Goal: Communication & Community: Answer question/provide support

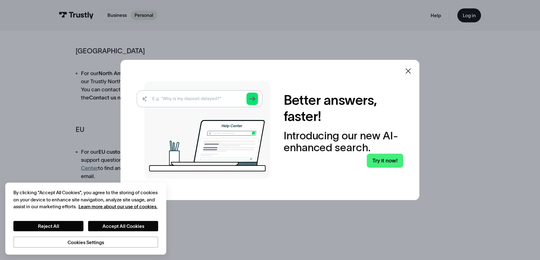
scroll to position [187, 0]
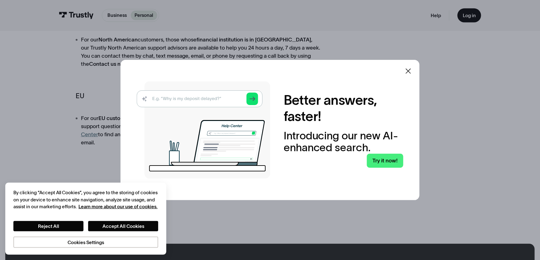
click at [409, 72] on icon at bounding box center [408, 70] width 7 height 7
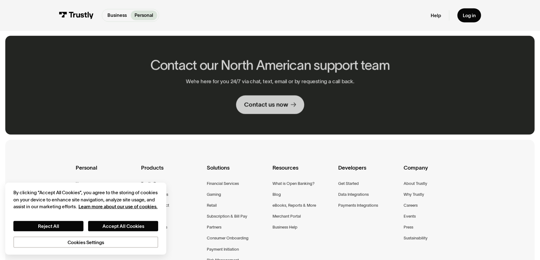
scroll to position [405, 0]
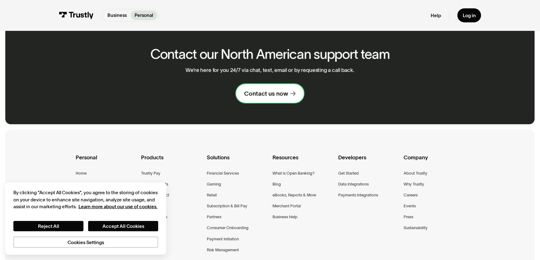
click at [273, 90] on div "Contact us now" at bounding box center [266, 94] width 44 height 8
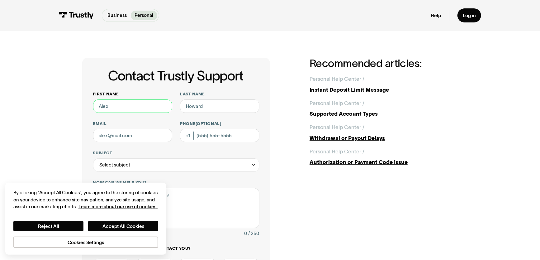
drag, startPoint x: 138, startPoint y: 100, endPoint x: 138, endPoint y: 105, distance: 4.7
click at [138, 103] on input "First name" at bounding box center [132, 105] width 79 height 13
type input "[PERSON_NAME]"
click at [234, 105] on input "Last name" at bounding box center [219, 105] width 79 height 13
type input "[PERSON_NAME]"
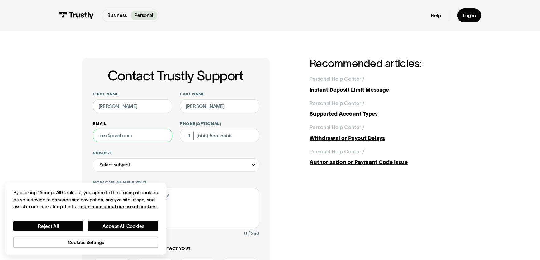
click at [141, 133] on input "Email" at bounding box center [132, 135] width 79 height 13
click at [125, 137] on input "adrianczaja3@gmail.com" at bounding box center [132, 135] width 79 height 13
click at [125, 136] on input "adrianczaja3@gmail.com" at bounding box center [132, 135] width 79 height 13
drag, startPoint x: 142, startPoint y: 136, endPoint x: 122, endPoint y: 133, distance: 20.2
click at [122, 134] on input "adrianczajagamingf@gmail.com" at bounding box center [132, 135] width 79 height 13
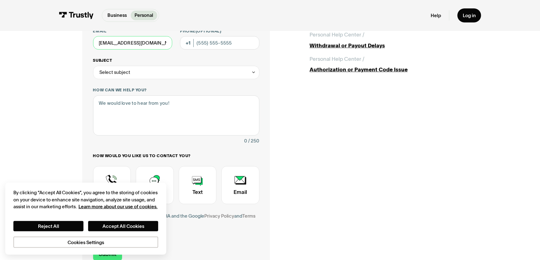
scroll to position [93, 0]
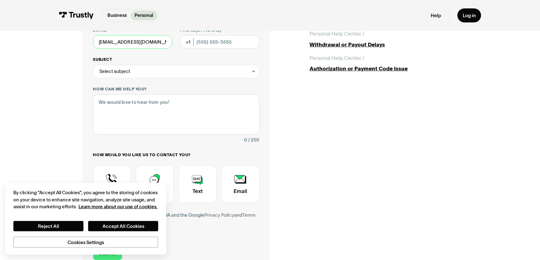
type input "[EMAIL_ADDRESS][DOMAIN_NAME]"
click at [144, 72] on div "Select subject" at bounding box center [176, 71] width 166 height 13
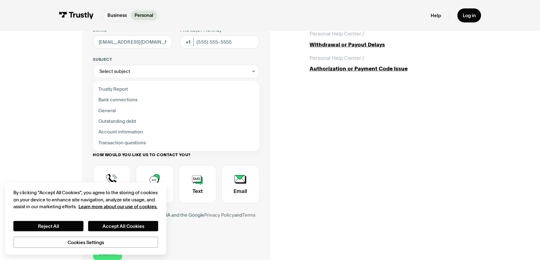
click at [132, 109] on div "Contact Trustly Support" at bounding box center [176, 110] width 161 height 11
type input "*******"
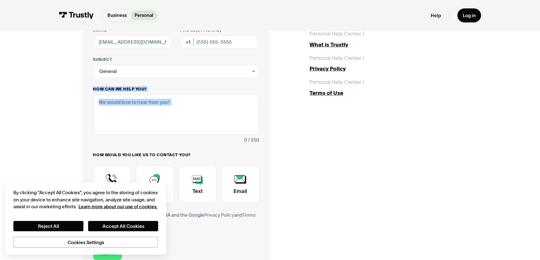
drag, startPoint x: 127, startPoint y: 136, endPoint x: 125, endPoint y: 122, distance: 14.8
click at [127, 132] on div "How can we help you? 0 / 250" at bounding box center [176, 115] width 166 height 58
click at [125, 122] on textarea "How can we help you?" at bounding box center [176, 114] width 166 height 40
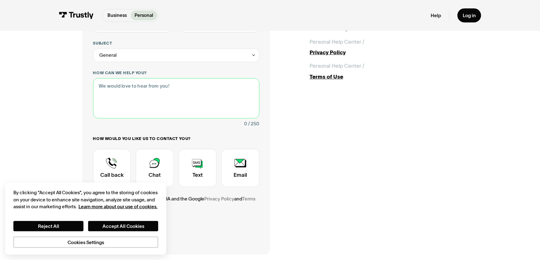
scroll to position [187, 0]
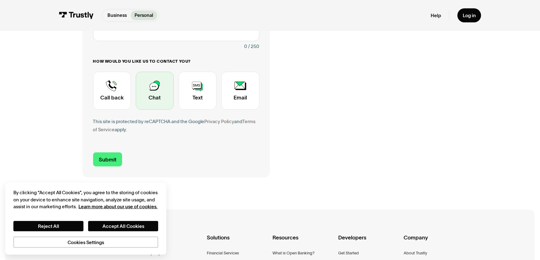
click at [151, 93] on div "Contact Trustly Support" at bounding box center [155, 91] width 38 height 38
drag, startPoint x: 103, startPoint y: 158, endPoint x: 121, endPoint y: 151, distance: 19.0
click at [103, 158] on input "Submit" at bounding box center [107, 159] width 29 height 14
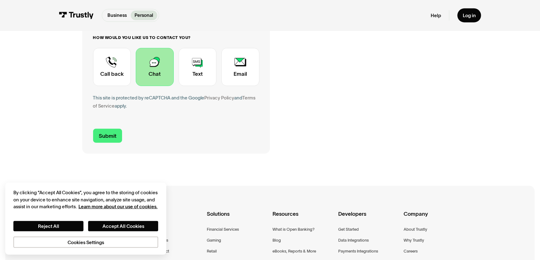
scroll to position [218, 0]
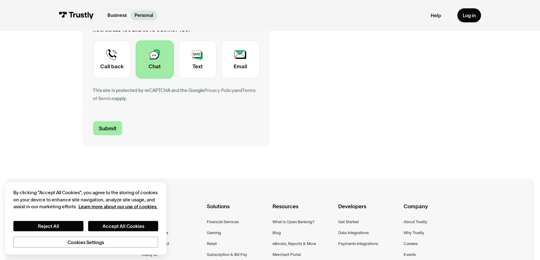
type textarea "check amount if any"
click at [115, 123] on input "Submit" at bounding box center [107, 128] width 29 height 14
click at [111, 130] on input "Submit" at bounding box center [107, 128] width 29 height 14
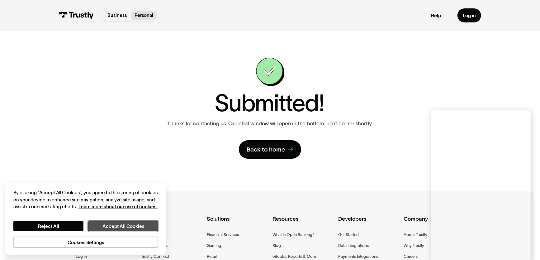
click at [108, 226] on button "Accept All Cookies" at bounding box center [123, 226] width 70 height 10
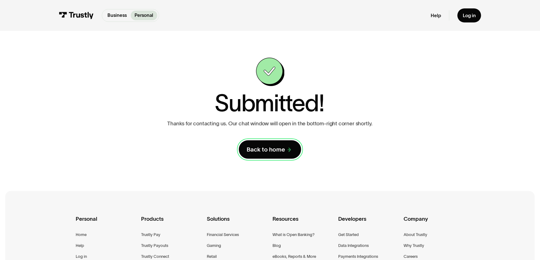
click at [270, 153] on div "Back to home" at bounding box center [266, 150] width 38 height 8
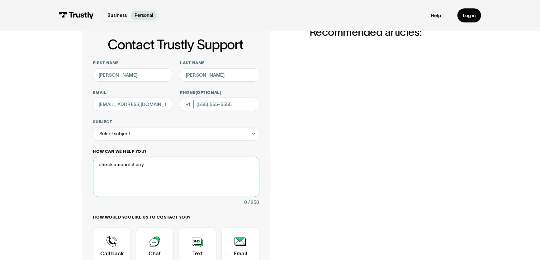
click at [135, 177] on textarea "check amount if any" at bounding box center [176, 177] width 166 height 40
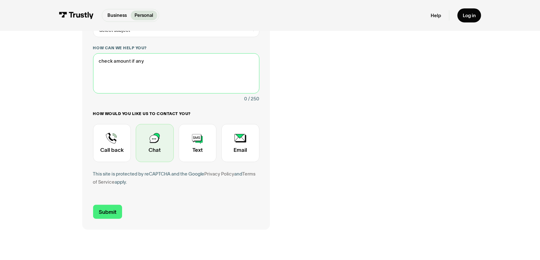
scroll to position [156, 0]
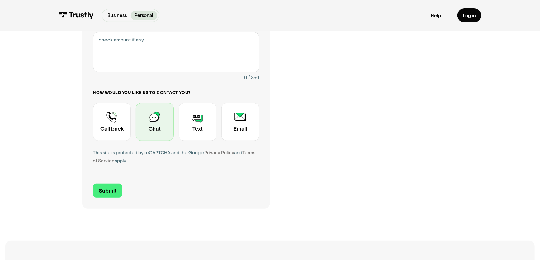
click at [147, 112] on div "Contact Trustly Support" at bounding box center [155, 122] width 38 height 38
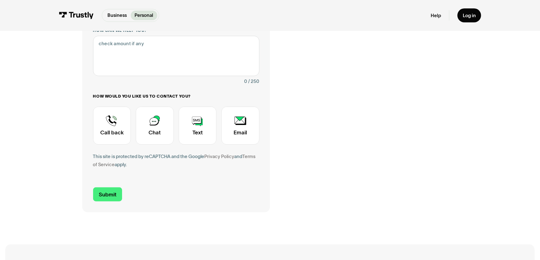
scroll to position [187, 0]
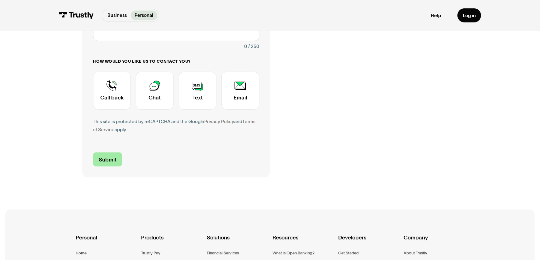
click at [105, 165] on input "Submit" at bounding box center [107, 159] width 29 height 14
click at [108, 160] on input "Submit" at bounding box center [107, 159] width 29 height 14
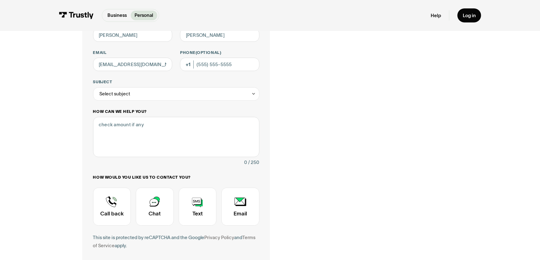
scroll to position [31, 0]
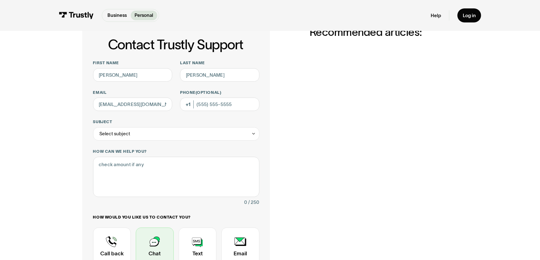
click at [147, 251] on div "Contact Trustly Support" at bounding box center [155, 246] width 38 height 38
click at [155, 169] on textarea "check amount if any" at bounding box center [176, 177] width 166 height 40
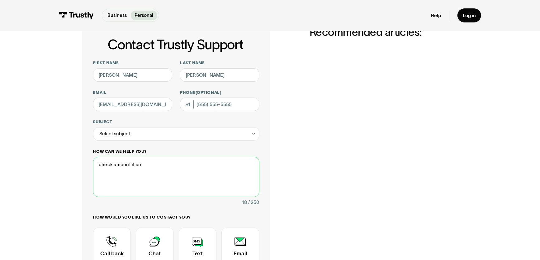
type textarea "check amount if any"
drag, startPoint x: 165, startPoint y: 170, endPoint x: 19, endPoint y: 162, distance: 146.1
click at [22, 163] on div "Contact Trustly Support First name Adrian Last name Czaja Email adrianczajasoci…" at bounding box center [270, 180] width 514 height 360
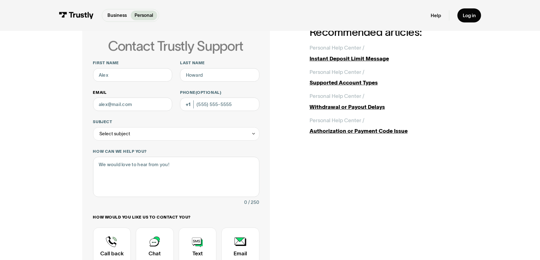
scroll to position [32, 0]
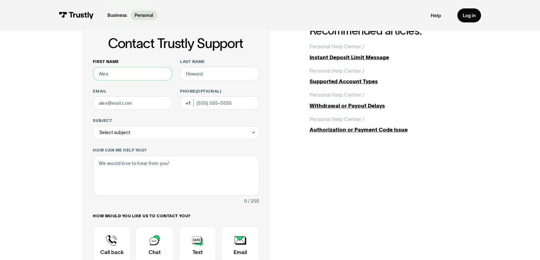
click at [112, 76] on input "First name" at bounding box center [132, 73] width 79 height 13
type input "[PERSON_NAME]"
click at [223, 78] on input "Last name" at bounding box center [219, 73] width 79 height 13
type input "[PERSON_NAME]"
click at [128, 103] on input "Email" at bounding box center [132, 102] width 79 height 13
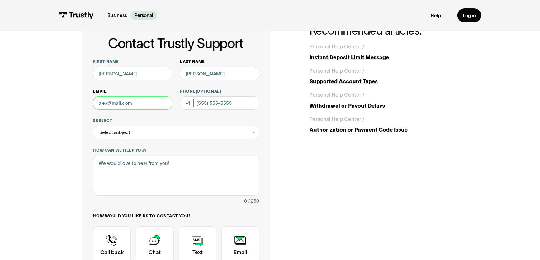
type input "[EMAIL_ADDRESS][DOMAIN_NAME]"
click at [133, 167] on textarea "How can we help you?" at bounding box center [176, 176] width 166 height 40
paste textarea "check amount if any"
type textarea "check amount if any"
drag, startPoint x: 146, startPoint y: 126, endPoint x: 146, endPoint y: 130, distance: 4.1
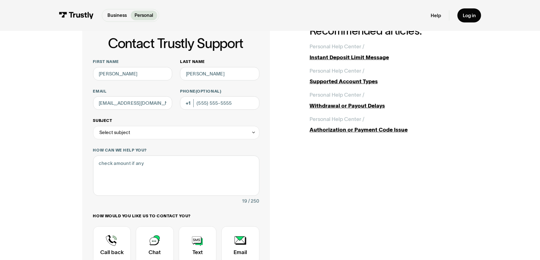
click at [146, 127] on div "Subject Select subject Trustly Report Bank connections General Outstanding debt…" at bounding box center [176, 129] width 166 height 22
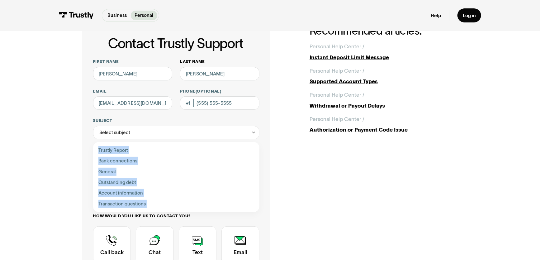
drag, startPoint x: 146, startPoint y: 130, endPoint x: 136, endPoint y: 163, distance: 35.0
click at [146, 130] on div "Select subject" at bounding box center [176, 132] width 166 height 13
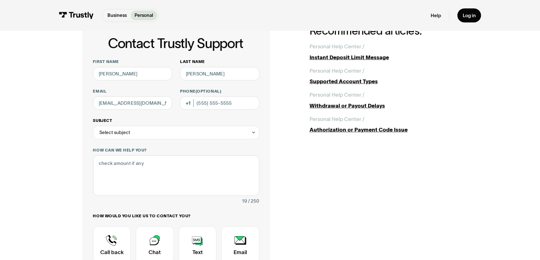
click at [118, 135] on div "Select subject" at bounding box center [115, 132] width 31 height 8
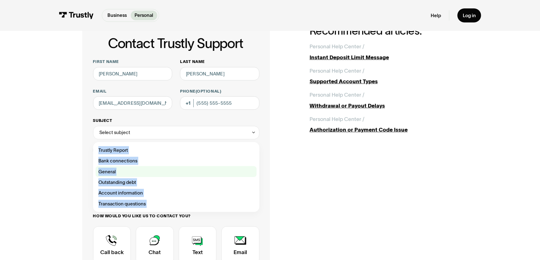
click at [117, 170] on div "Contact Trustly Support" at bounding box center [176, 171] width 161 height 11
type input "*******"
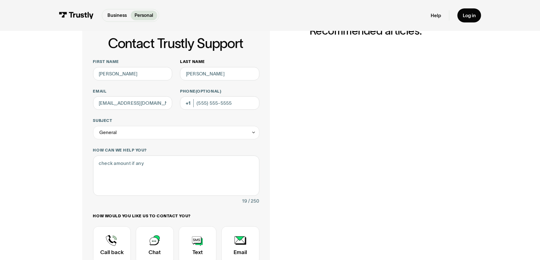
click at [53, 157] on div "Contact Trustly Support First name [PERSON_NAME] Last name [PERSON_NAME] Email …" at bounding box center [270, 178] width 514 height 360
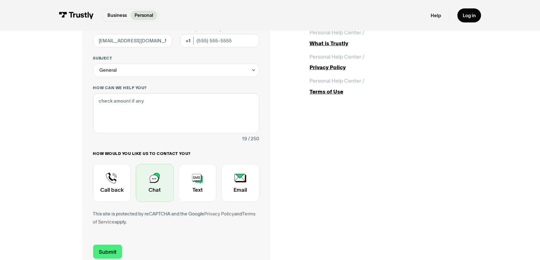
click at [157, 178] on div "Contact Trustly Support" at bounding box center [155, 183] width 38 height 38
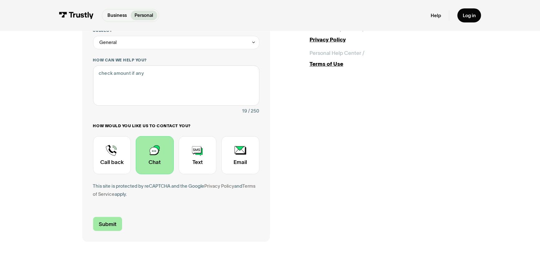
scroll to position [126, 0]
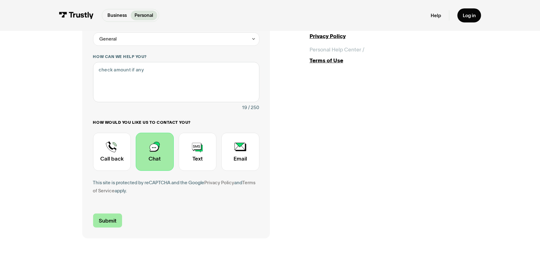
click at [103, 224] on input "Submit" at bounding box center [107, 220] width 29 height 14
